Goal: Task Accomplishment & Management: Complete application form

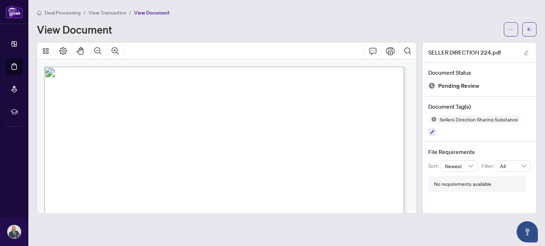
scroll to position [87, 0]
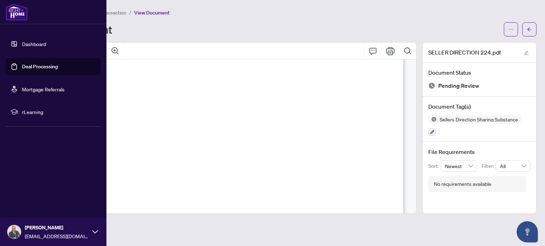
click at [31, 41] on link "Dashboard" at bounding box center [34, 44] width 24 height 6
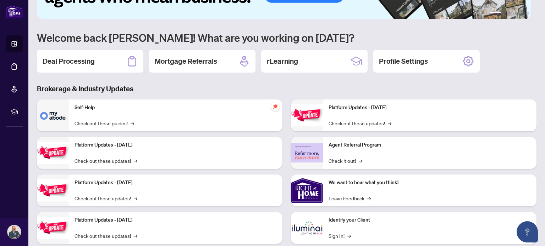
scroll to position [60, 0]
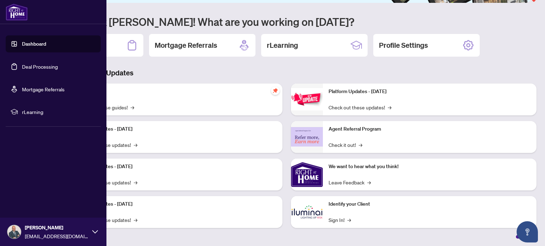
click at [49, 65] on link "Deal Processing" at bounding box center [40, 66] width 36 height 6
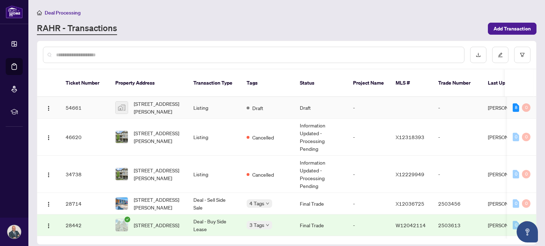
click at [221, 97] on td "Listing" at bounding box center [214, 108] width 53 height 22
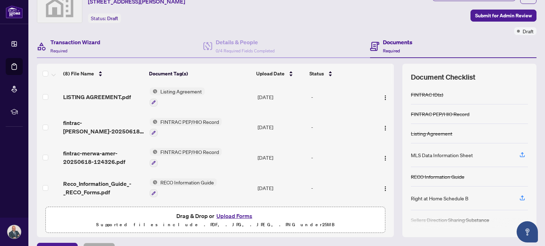
scroll to position [50, 0]
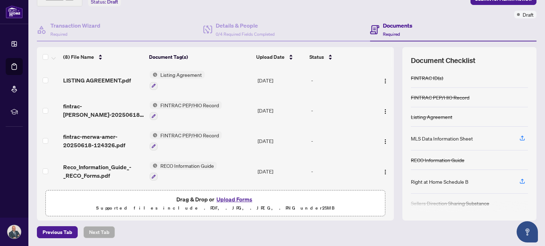
click at [234, 199] on button "Upload Forms" at bounding box center [234, 199] width 40 height 9
click at [225, 201] on button "Upload Forms" at bounding box center [234, 199] width 40 height 9
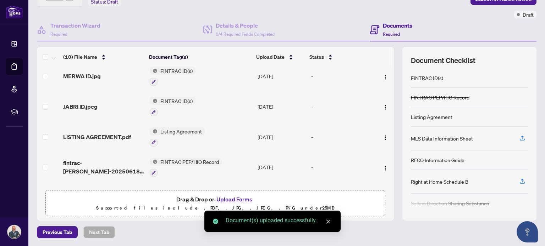
scroll to position [0, 0]
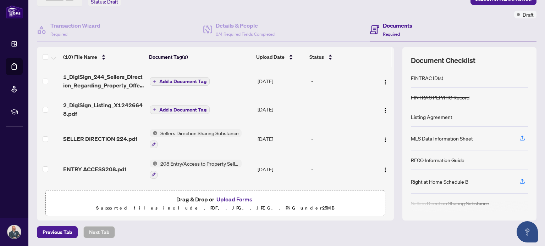
click at [180, 79] on span "Add a Document Tag" at bounding box center [182, 81] width 47 height 5
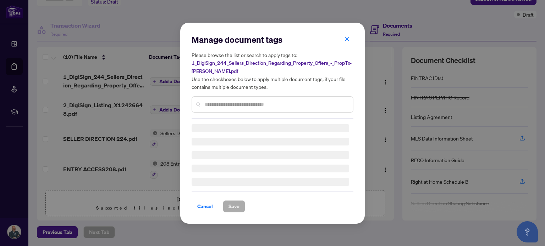
click at [218, 104] on div "Manage document tags Please browse the list or search to apply tags to: 1_DigiS…" at bounding box center [273, 76] width 162 height 85
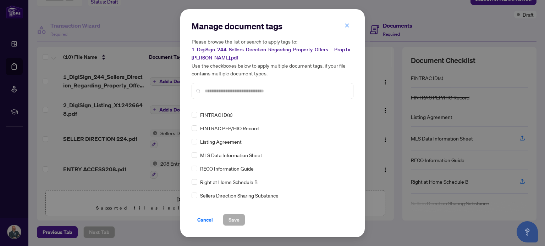
click at [237, 93] on input "text" at bounding box center [276, 91] width 143 height 8
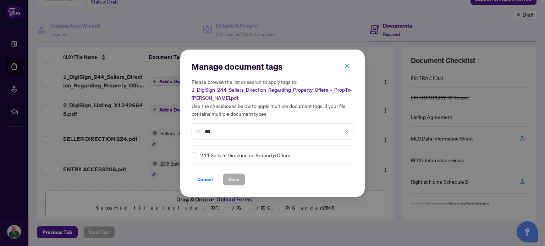
type input "***"
click at [230, 180] on span "Save" at bounding box center [233, 179] width 11 height 11
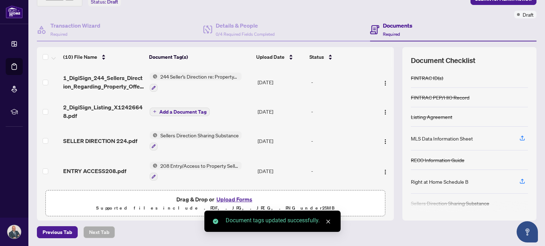
click at [173, 111] on span "Add a Document Tag" at bounding box center [182, 112] width 47 height 5
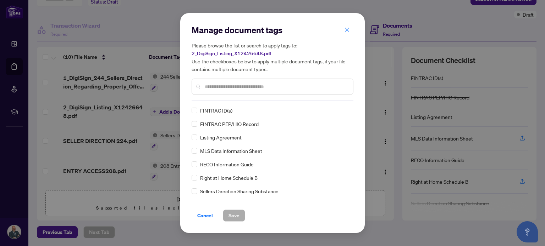
click at [231, 83] on input "text" at bounding box center [276, 87] width 143 height 8
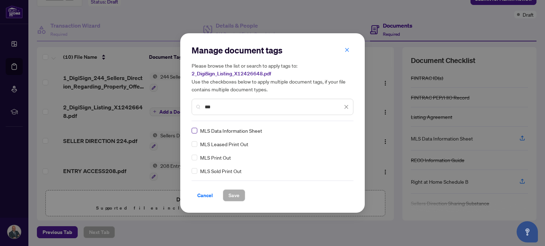
type input "***"
click at [231, 195] on span "Save" at bounding box center [233, 195] width 11 height 11
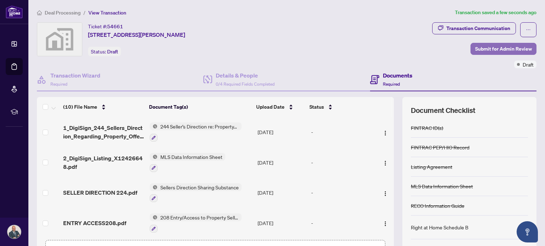
click at [484, 52] on span "Submit for Admin Review" at bounding box center [503, 48] width 57 height 11
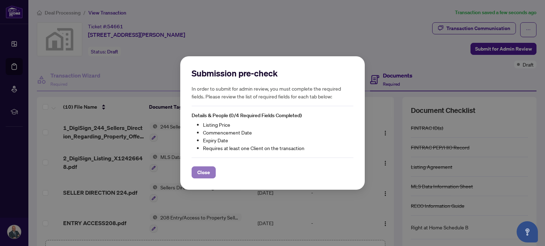
click at [206, 172] on span "Close" at bounding box center [203, 172] width 13 height 11
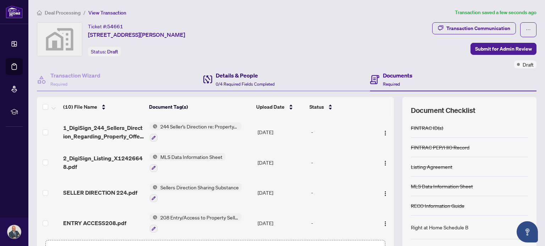
click at [235, 79] on div "Details & People 0/4 Required Fields Completed" at bounding box center [245, 79] width 59 height 17
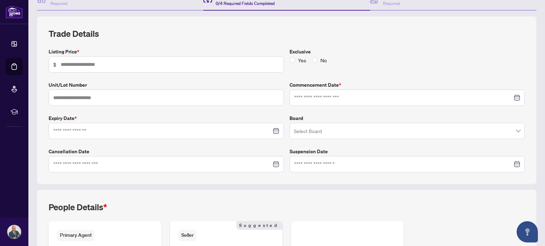
scroll to position [82, 0]
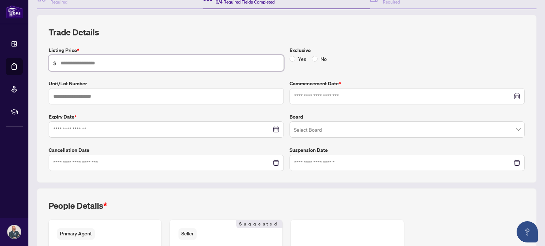
click at [103, 62] on input "text" at bounding box center [170, 63] width 218 height 8
type input "*******"
click at [157, 96] on input "text" at bounding box center [166, 96] width 235 height 16
type input "**"
click at [309, 97] on input at bounding box center [403, 97] width 218 height 8
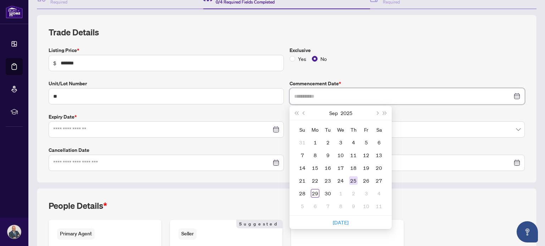
type input "**********"
click at [351, 180] on div "25" at bounding box center [353, 181] width 9 height 9
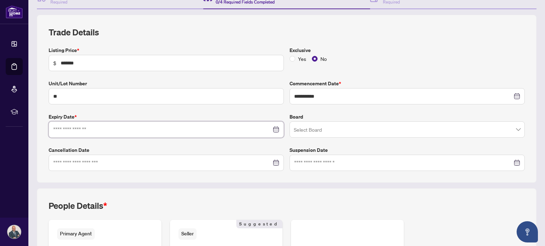
click at [116, 129] on input at bounding box center [162, 130] width 218 height 8
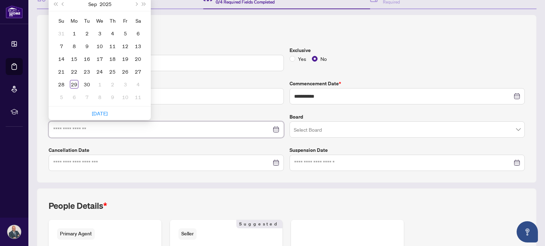
type input "**********"
click at [308, 130] on input "search" at bounding box center [404, 131] width 220 height 16
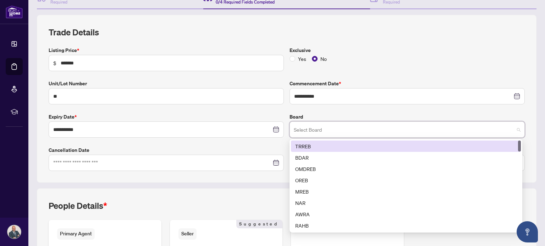
click at [311, 145] on div "TRREB" at bounding box center [405, 147] width 221 height 8
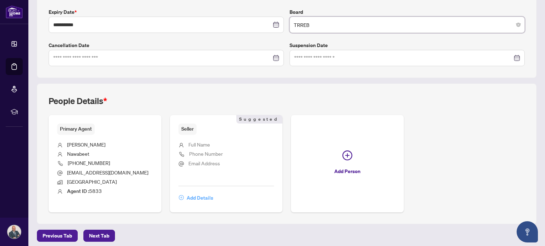
scroll to position [190, 0]
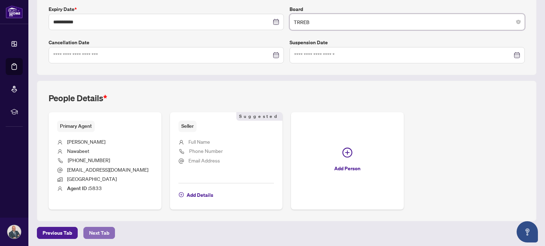
click at [105, 231] on span "Next Tab" at bounding box center [99, 233] width 20 height 11
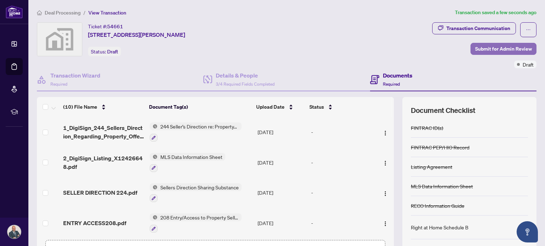
click at [494, 47] on span "Submit for Admin Review" at bounding box center [503, 48] width 57 height 11
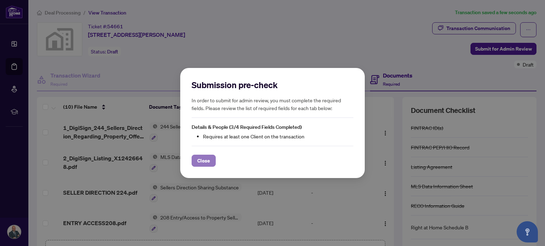
click at [204, 159] on span "Close" at bounding box center [203, 160] width 13 height 11
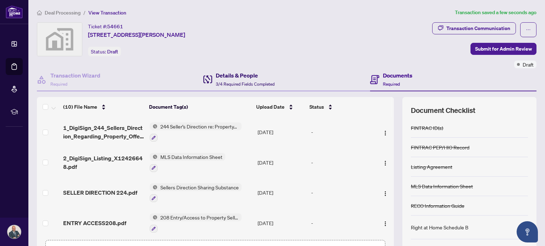
click at [229, 79] on h4 "Details & People" at bounding box center [245, 75] width 59 height 9
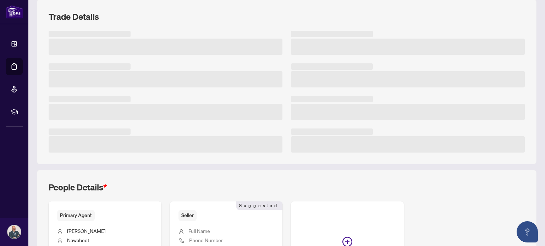
click at [37, 161] on div "Trade Details" at bounding box center [286, 81] width 505 height 165
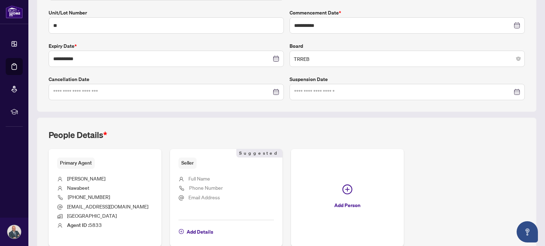
scroll to position [168, 0]
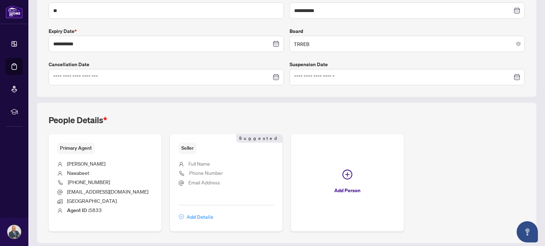
click at [194, 216] on span "Add Details" at bounding box center [200, 217] width 27 height 11
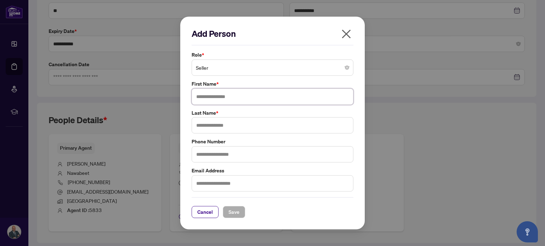
click at [223, 96] on input "text" at bounding box center [273, 97] width 162 height 16
type input "*****"
type input "****"
click at [233, 212] on span "Save" at bounding box center [233, 212] width 11 height 11
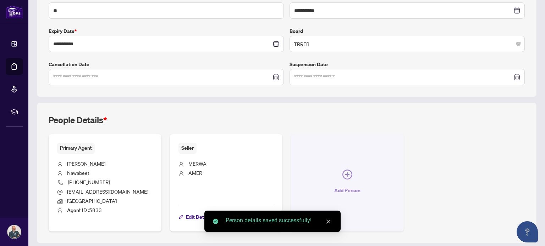
click at [338, 176] on button "Add Person" at bounding box center [347, 182] width 113 height 97
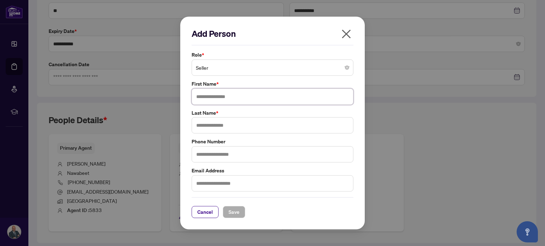
click at [232, 96] on input "text" at bounding box center [273, 97] width 162 height 16
type input "**********"
click at [226, 129] on input "text" at bounding box center [273, 125] width 162 height 16
type input "*****"
click at [233, 207] on span "Save" at bounding box center [233, 212] width 11 height 11
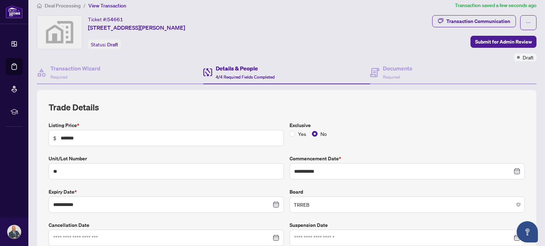
scroll to position [0, 0]
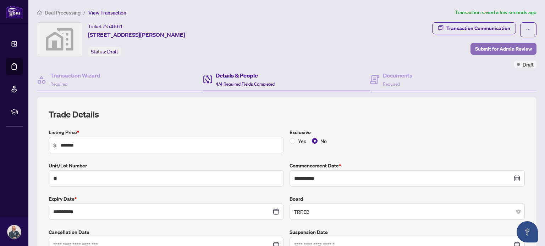
click at [491, 52] on span "Submit for Admin Review" at bounding box center [503, 48] width 57 height 11
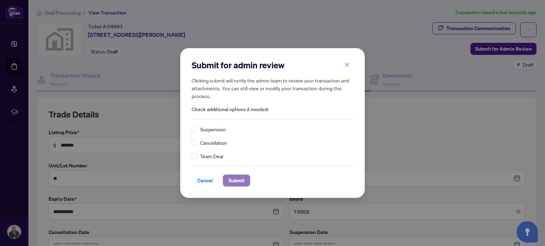
click at [236, 181] on span "Submit" at bounding box center [236, 180] width 16 height 11
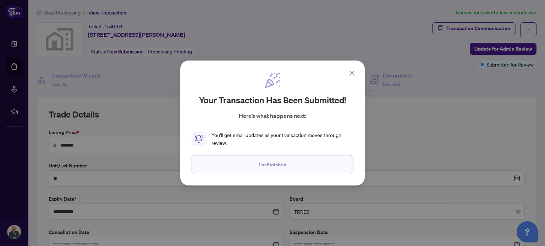
click at [279, 166] on span "I'm Finished" at bounding box center [272, 164] width 27 height 11
